Goal: Task Accomplishment & Management: Use online tool/utility

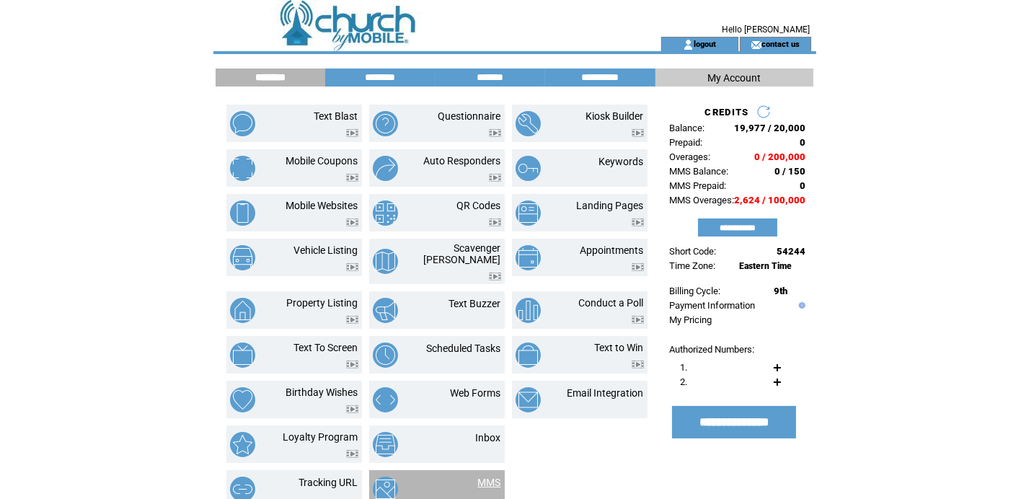
click at [490, 477] on link "MMS" at bounding box center [489, 483] width 23 height 12
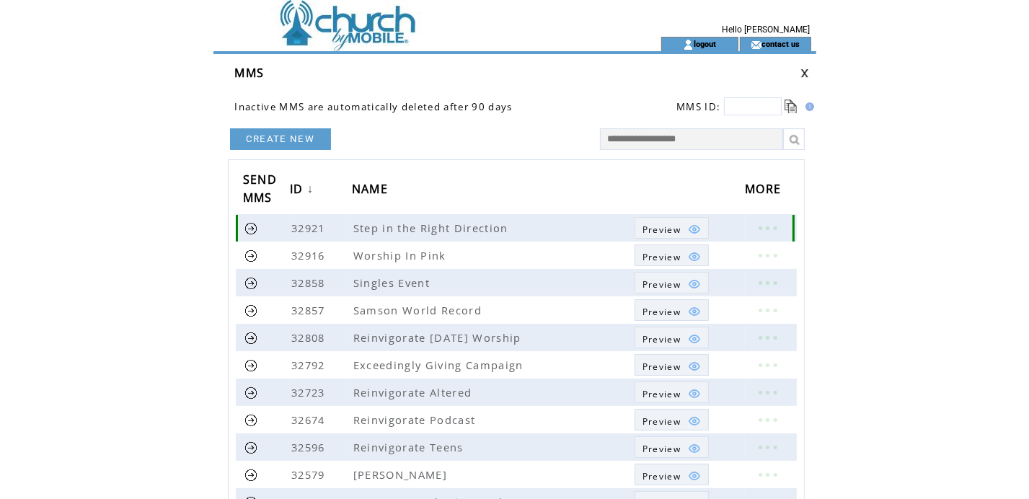
click at [688, 226] on img at bounding box center [694, 229] width 13 height 13
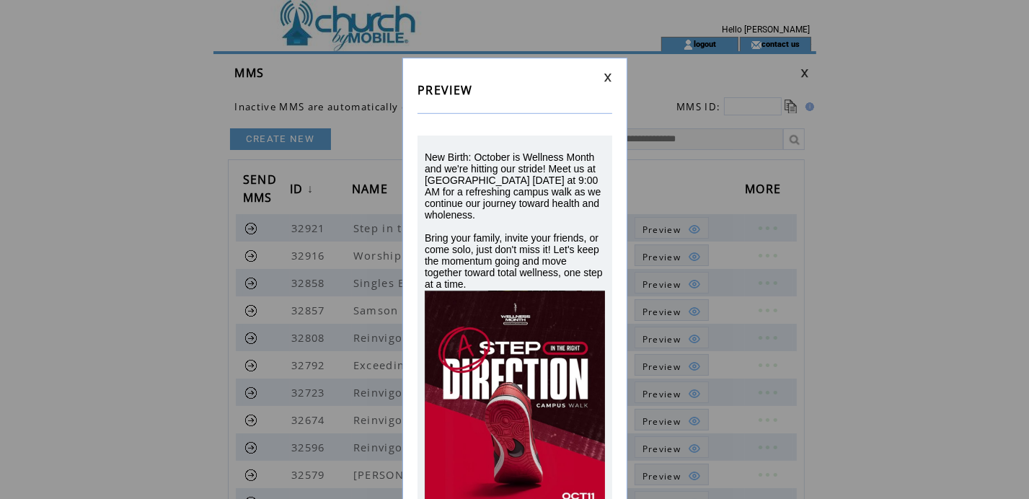
drag, startPoint x: 478, startPoint y: 288, endPoint x: 476, endPoint y: 154, distance: 134.2
click at [476, 154] on div "New Birth: October is Wellness Month and we're hitting our stride! Meet us at S…" at bounding box center [515, 220] width 180 height 138
drag, startPoint x: 476, startPoint y: 154, endPoint x: 477, endPoint y: 177, distance: 23.1
copy span "October is Wellness Month and we're hitting our stride! Meet us at Samson Healt…"
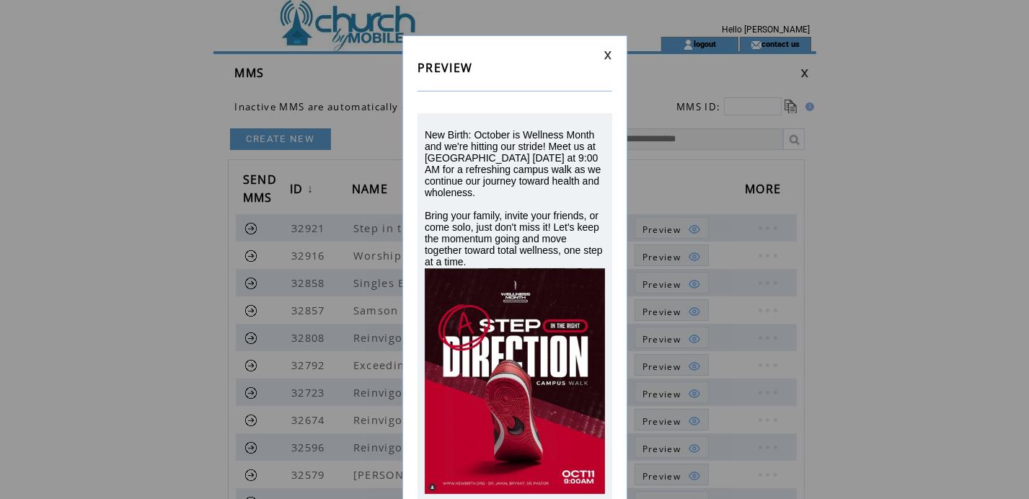
scroll to position [44, 0]
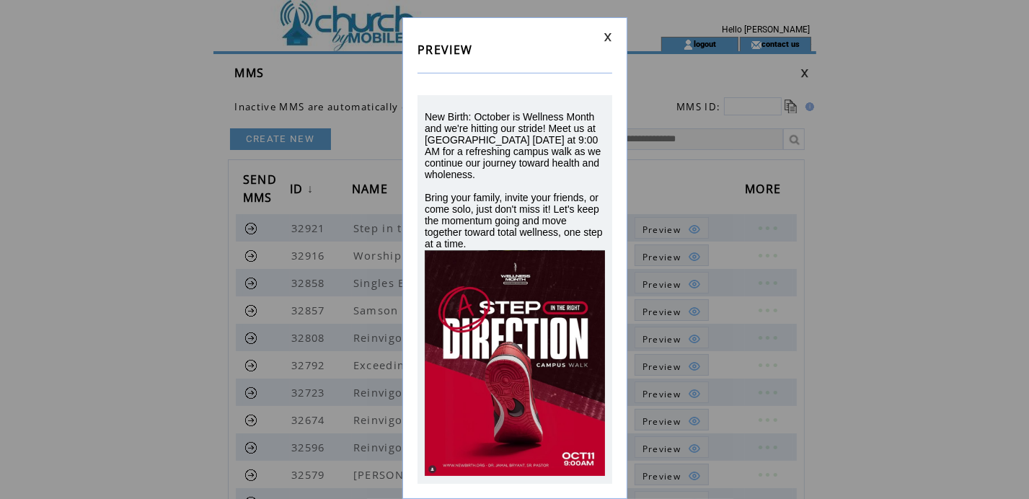
click at [609, 32] on link at bounding box center [608, 36] width 9 height 9
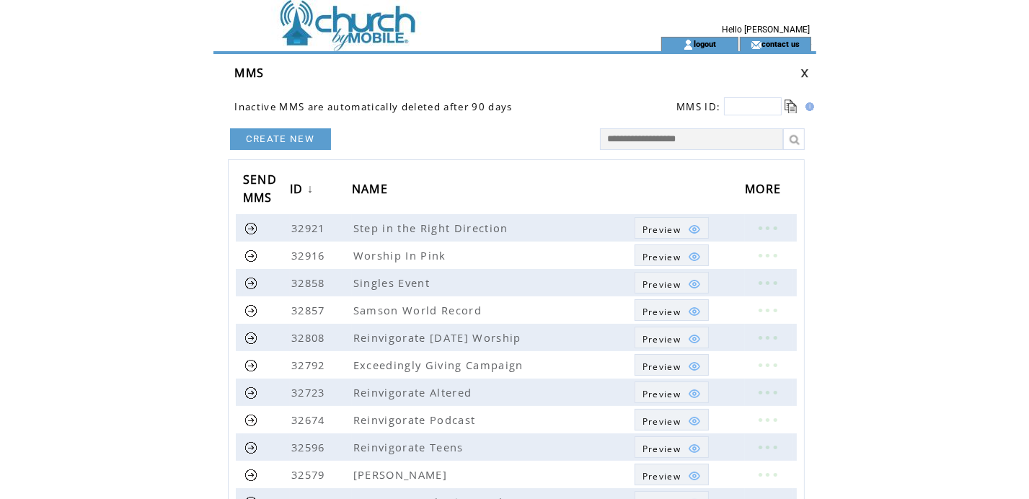
click at [379, 22] on td at bounding box center [411, 18] width 396 height 37
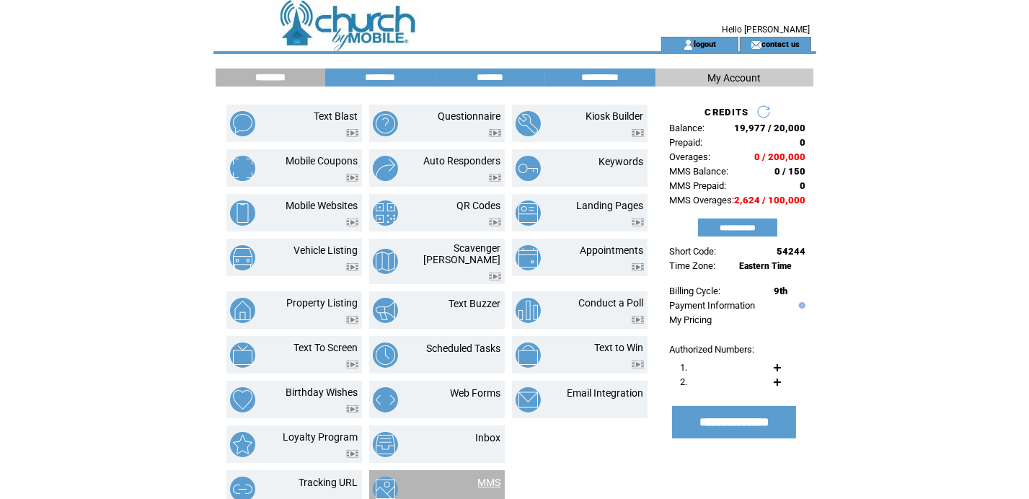
click at [485, 477] on link "MMS" at bounding box center [489, 483] width 23 height 12
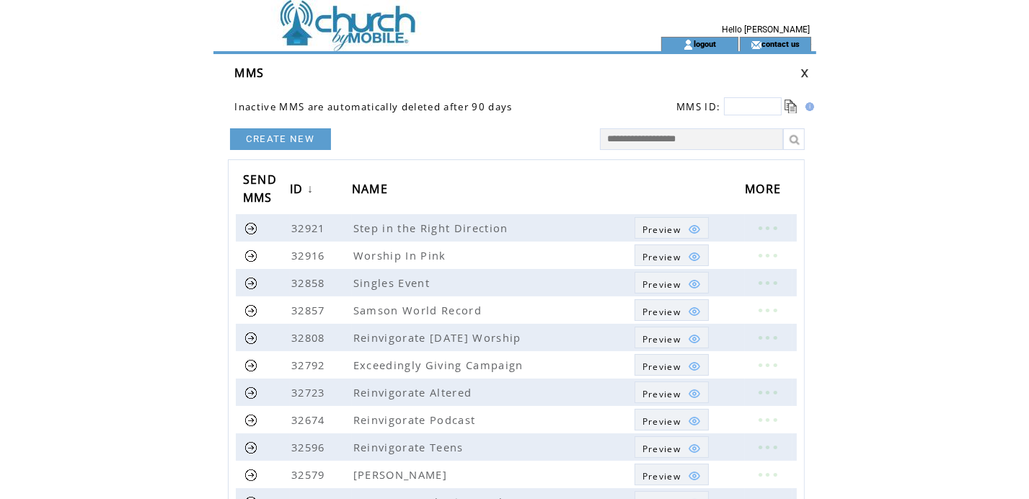
click at [289, 139] on link "CREATE NEW" at bounding box center [280, 139] width 101 height 22
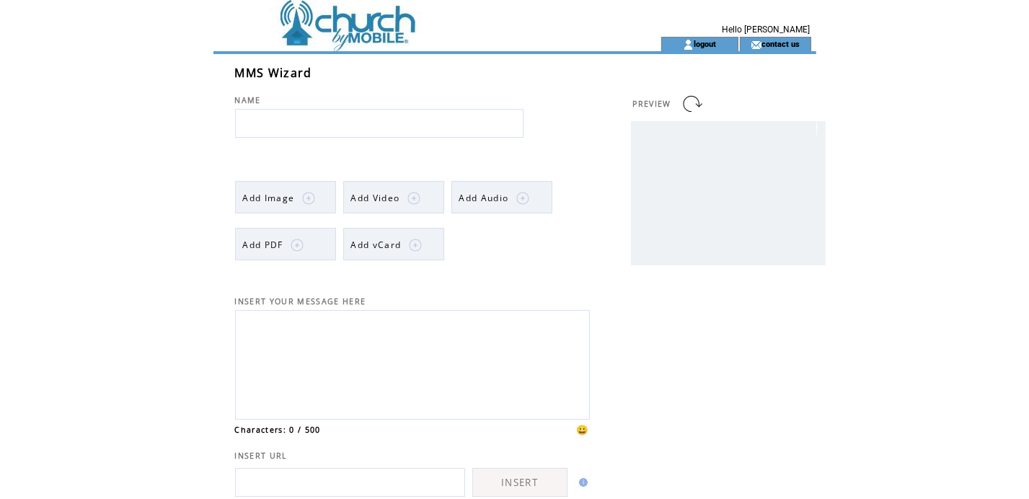
click at [397, 199] on span "Add Video" at bounding box center [375, 198] width 49 height 12
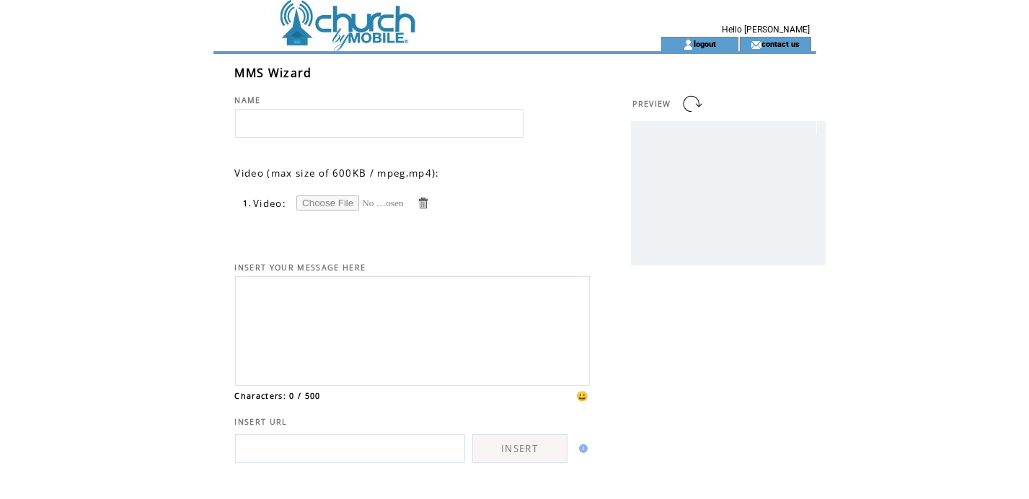
click at [308, 203] on input "file" at bounding box center [350, 202] width 108 height 15
